Goal: Task Accomplishment & Management: Manage account settings

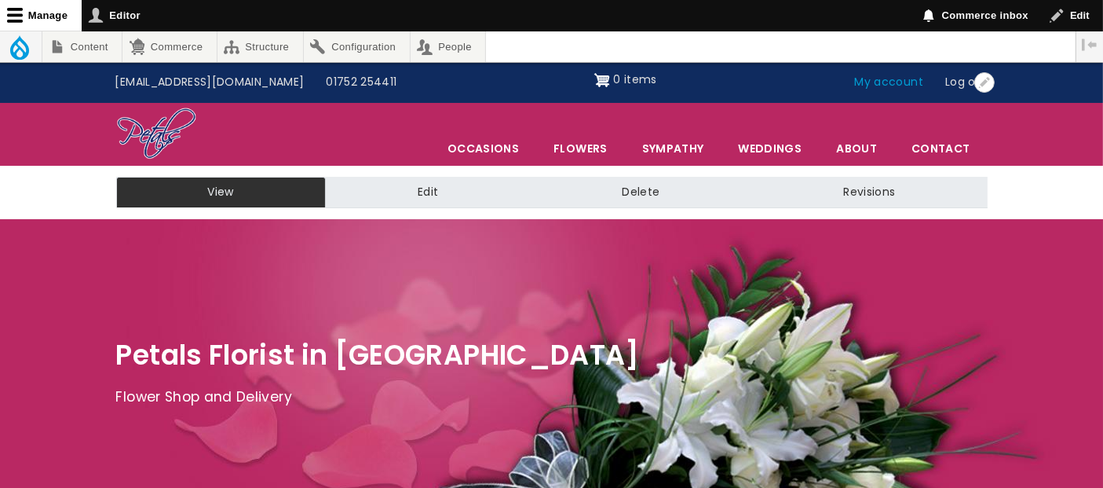
click at [888, 79] on link "My account" at bounding box center [889, 83] width 91 height 30
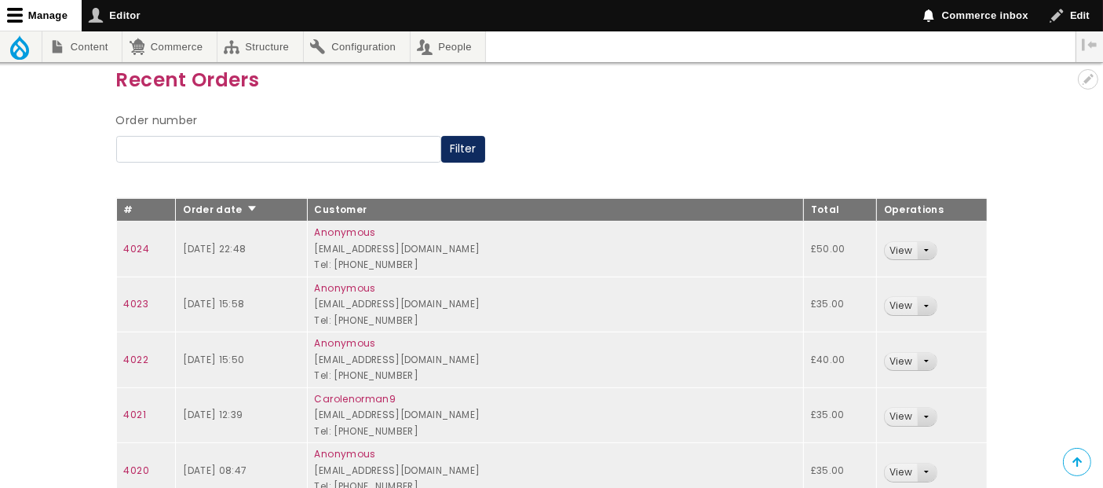
scroll to position [174, 0]
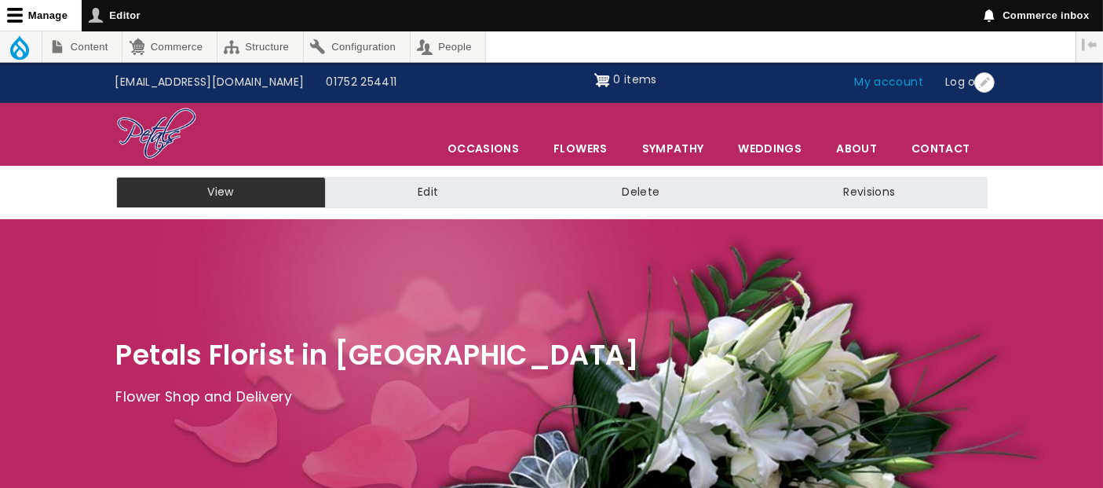
click at [906, 86] on link "My account" at bounding box center [889, 83] width 91 height 30
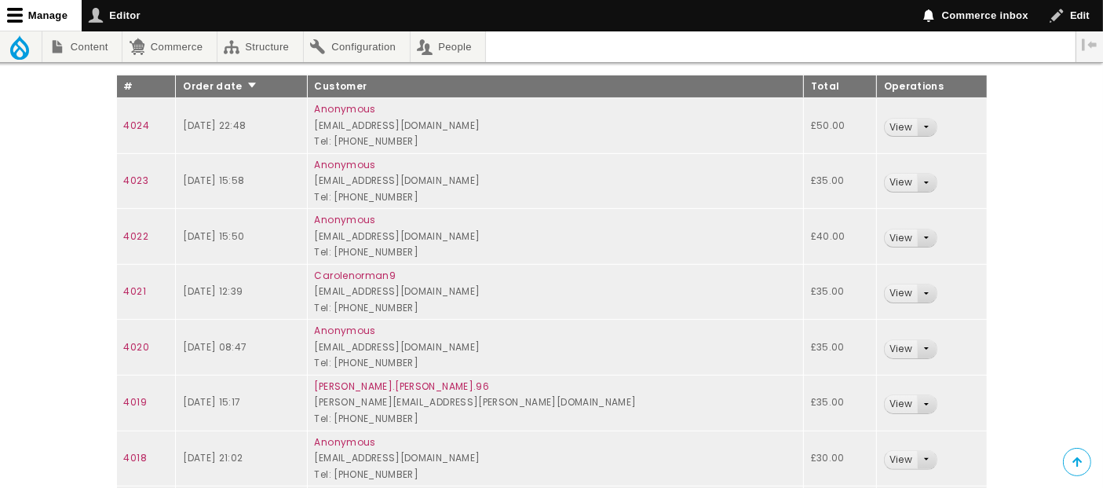
scroll to position [349, 0]
